Goal: Navigation & Orientation: Find specific page/section

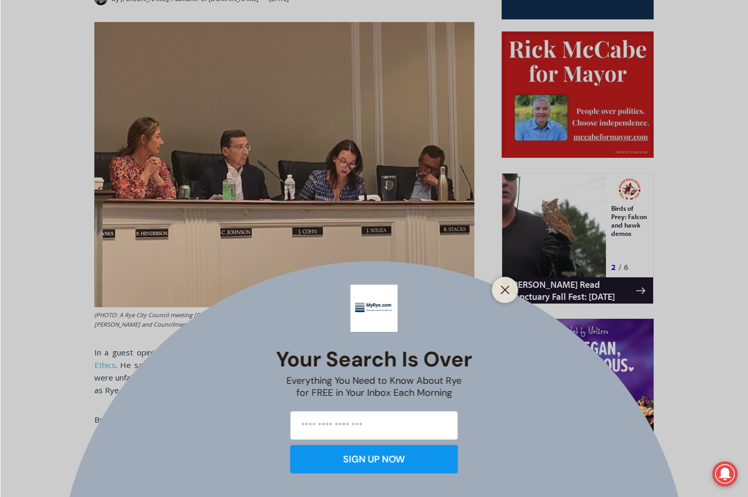
scroll to position [530, 0]
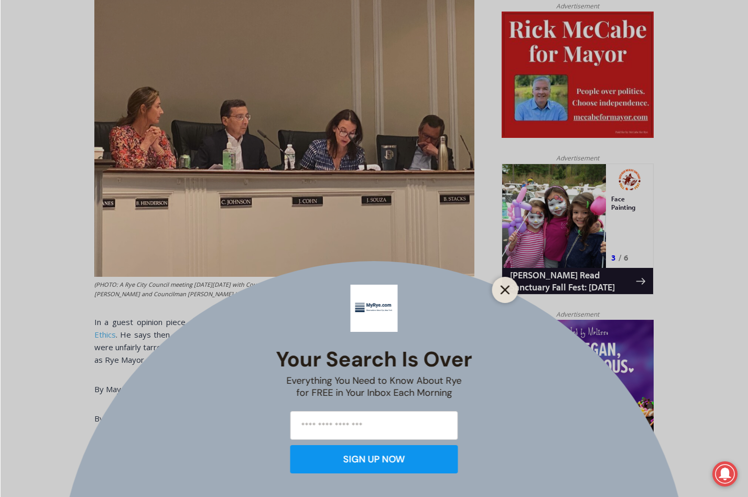
click at [508, 288] on icon "Close" at bounding box center [505, 289] width 9 height 9
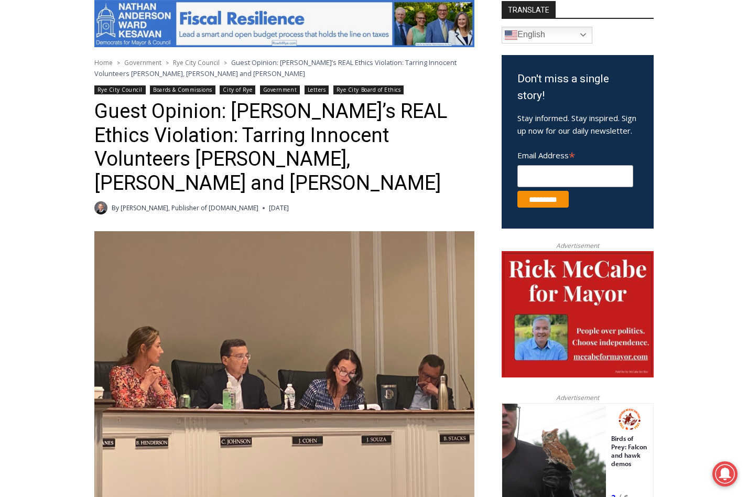
scroll to position [289, 0]
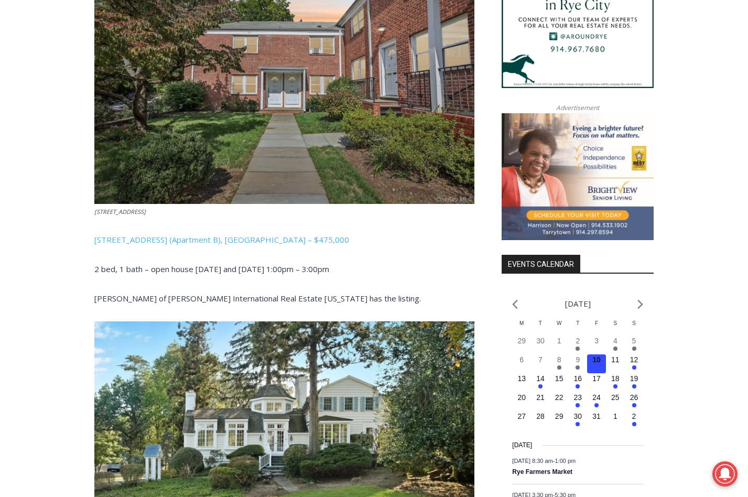
scroll to position [1024, 0]
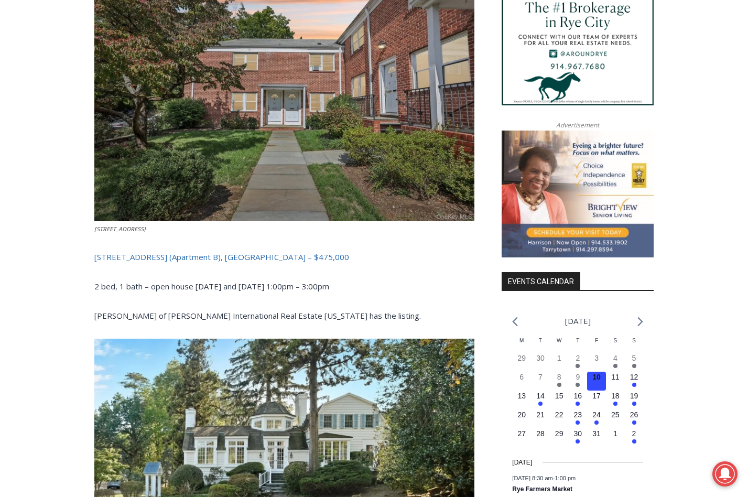
click at [162, 252] on link "24 Wappanocca Ave (Apartment B), Rye – $475,000" at bounding box center [221, 257] width 255 height 10
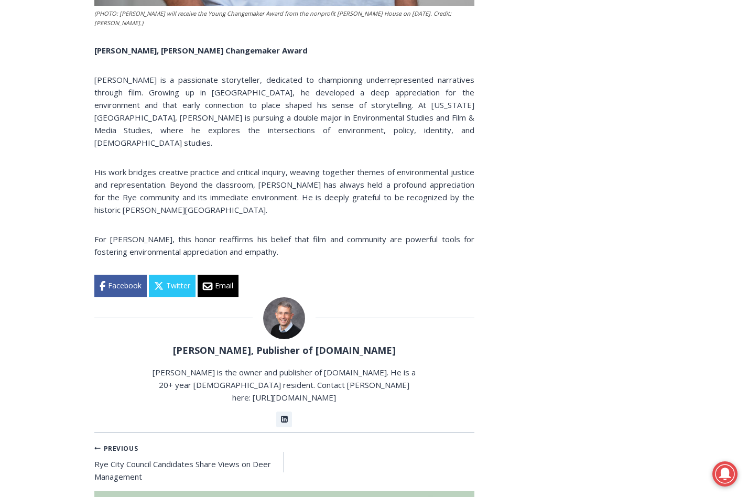
scroll to position [5836, 0]
